Goal: Find specific page/section: Find specific page/section

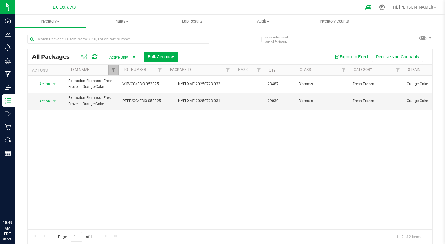
click at [113, 73] on link "Filter" at bounding box center [113, 70] width 10 height 10
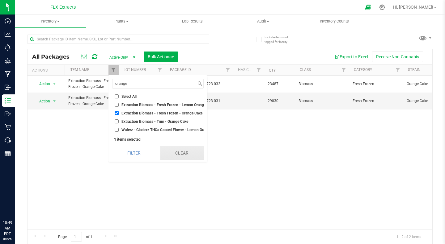
click at [171, 157] on button "Clear" at bounding box center [182, 153] width 44 height 14
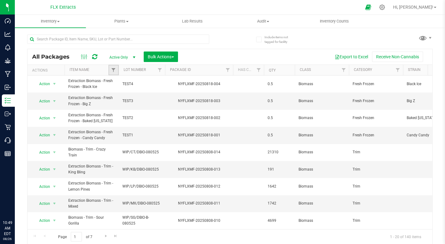
click at [116, 71] on link "Filter" at bounding box center [113, 70] width 10 height 10
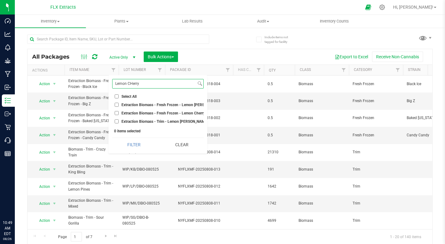
type input "Lemon CHerry"
click at [116, 104] on input "Extraction Biomass - Fresh Frozen - Lemon [PERSON_NAME]" at bounding box center [117, 105] width 4 height 4
checkbox input "true"
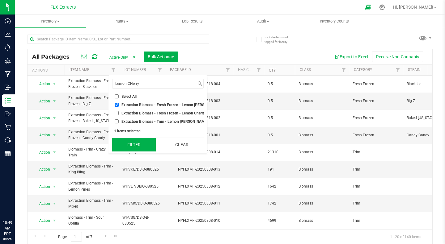
click at [135, 147] on button "Filter" at bounding box center [134, 145] width 44 height 14
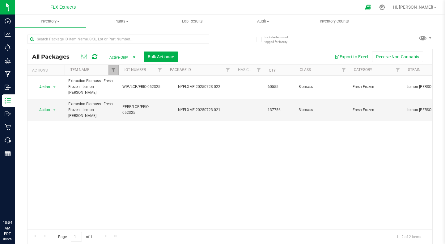
click at [112, 66] on link "Filter" at bounding box center [113, 70] width 10 height 10
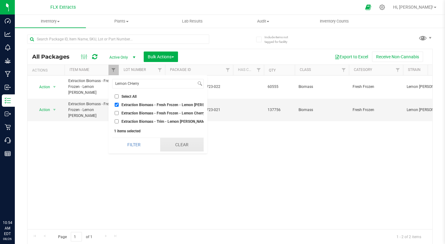
click at [182, 150] on button "Clear" at bounding box center [182, 145] width 44 height 14
